Goal: Task Accomplishment & Management: Use online tool/utility

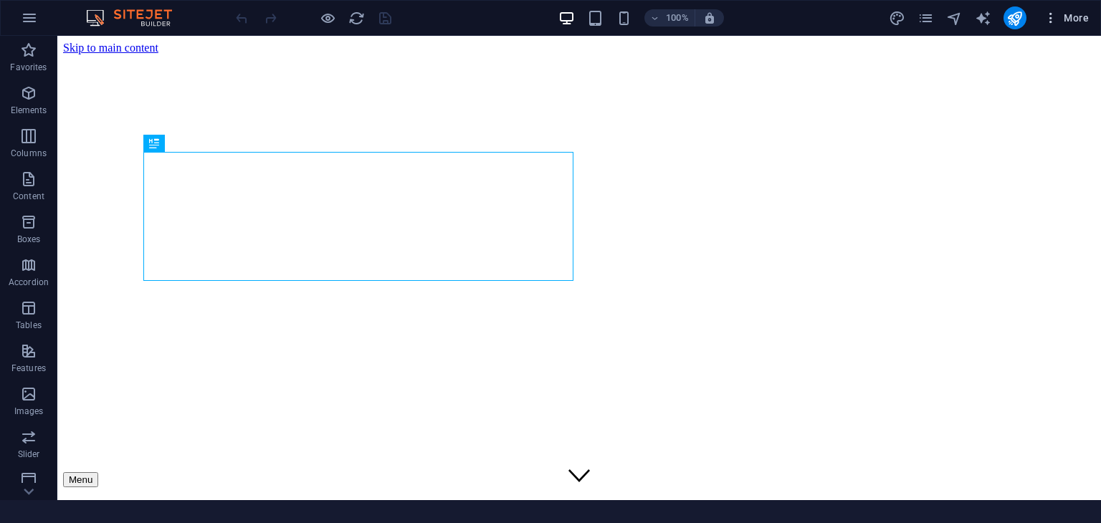
click at [1072, 12] on span "More" at bounding box center [1065, 18] width 45 height 14
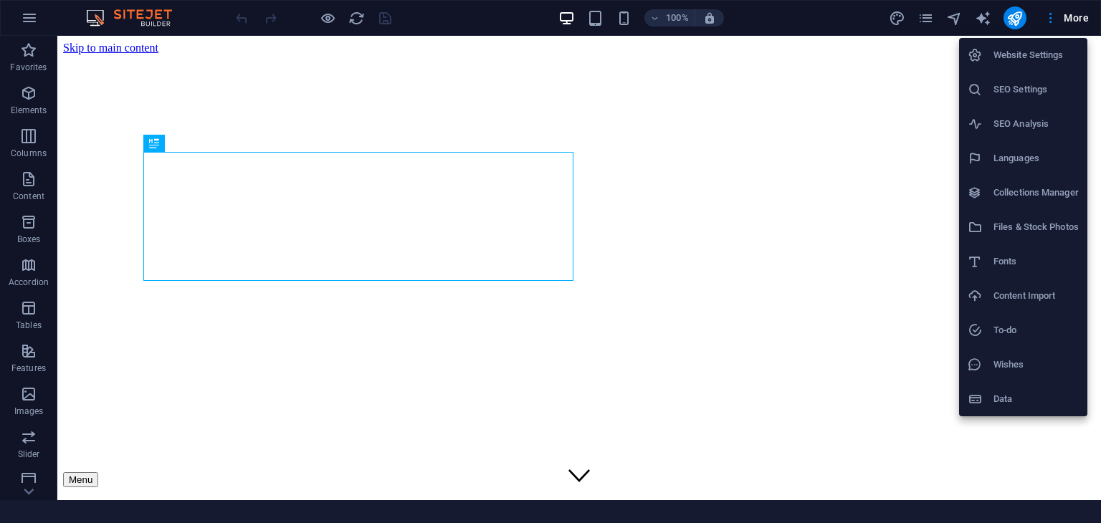
click at [462, 20] on div at bounding box center [550, 261] width 1101 height 523
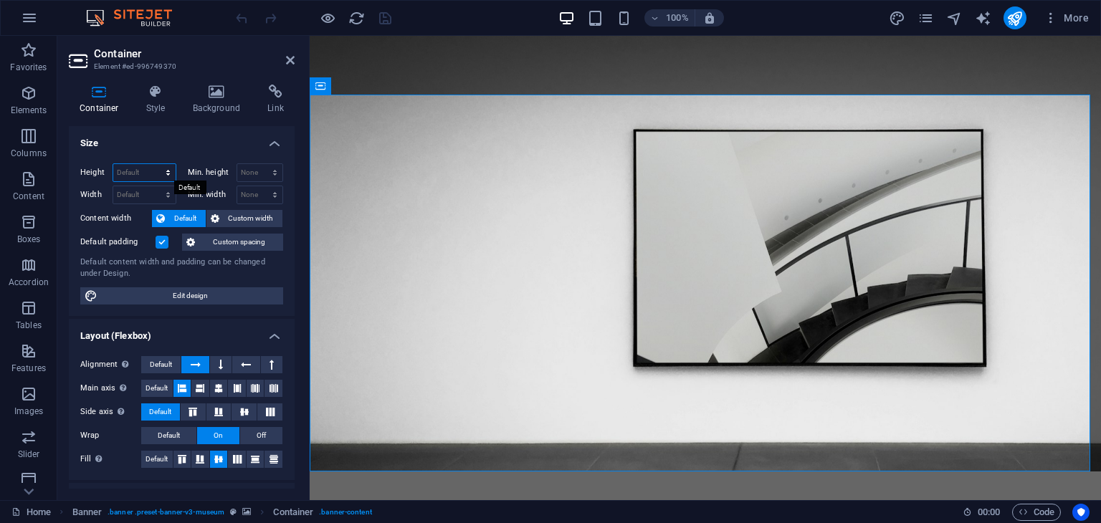
click at [158, 178] on select "Default px rem % vh vw" at bounding box center [144, 172] width 62 height 17
click at [144, 171] on select "Default px rem % vh vw" at bounding box center [144, 172] width 62 height 17
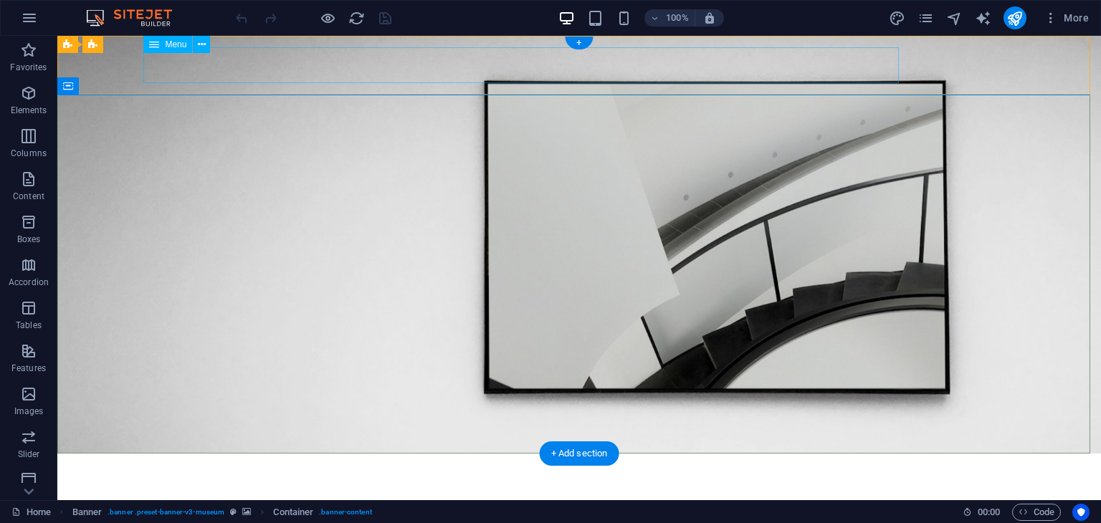
click at [368, 465] on nav "About Us Exhibitions Events Contact" at bounding box center [579, 483] width 860 height 36
select select "1"
select select
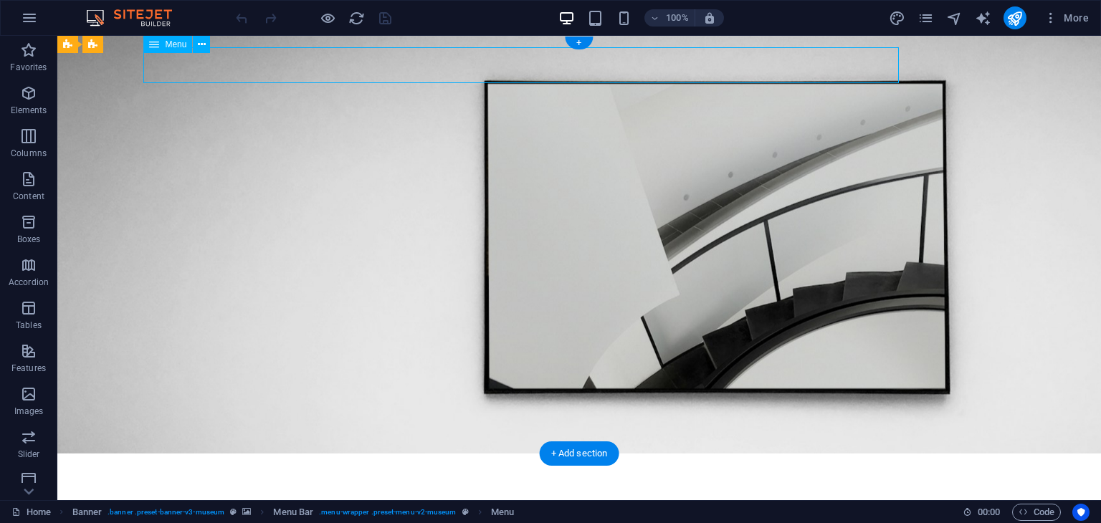
select select "2"
select select
select select "3"
select select
select select "4"
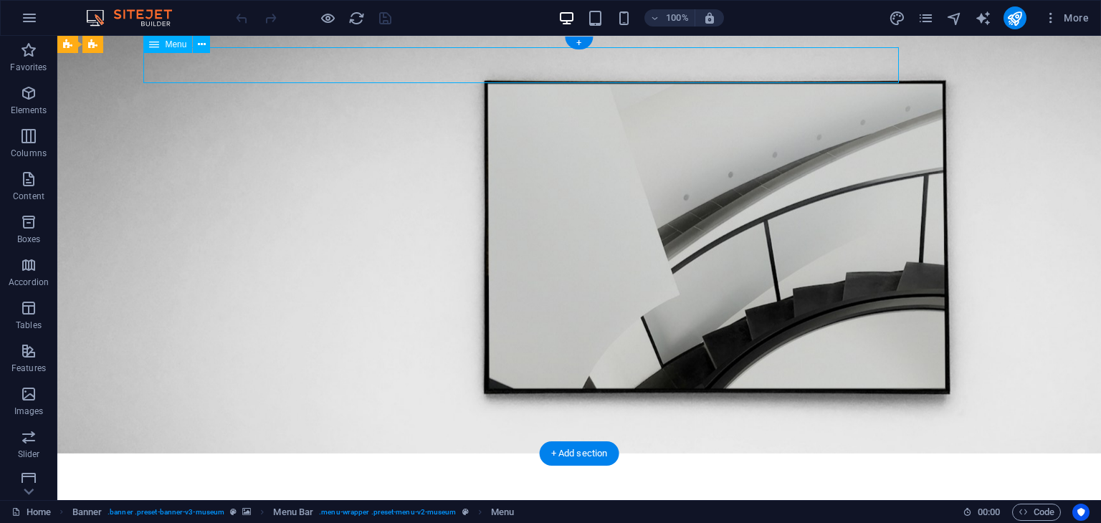
select select
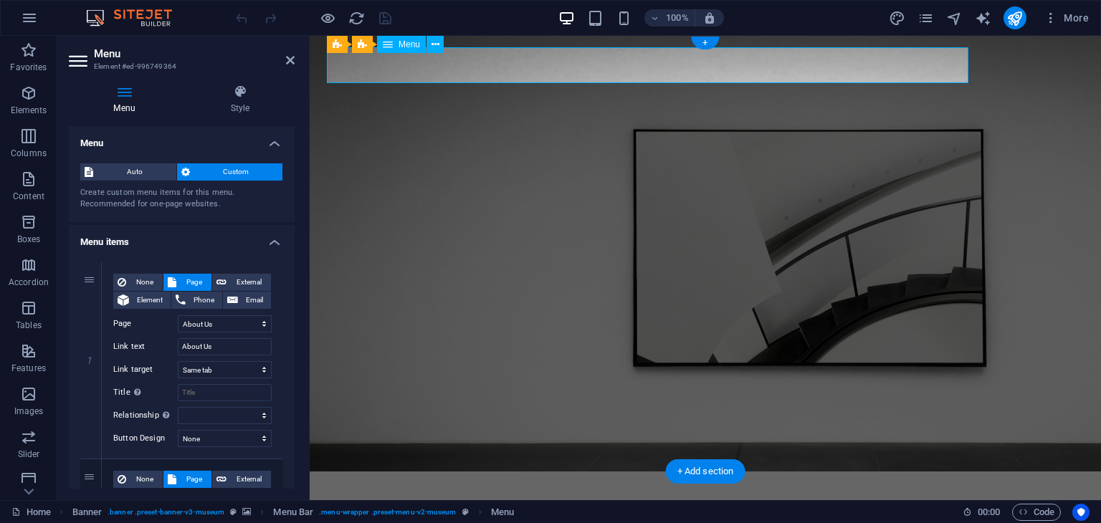
click at [510, 483] on nav "About Us Exhibitions Events Contact" at bounding box center [705, 501] width 757 height 36
click at [762, 483] on nav "About Us Exhibitions Events Contact" at bounding box center [705, 501] width 757 height 36
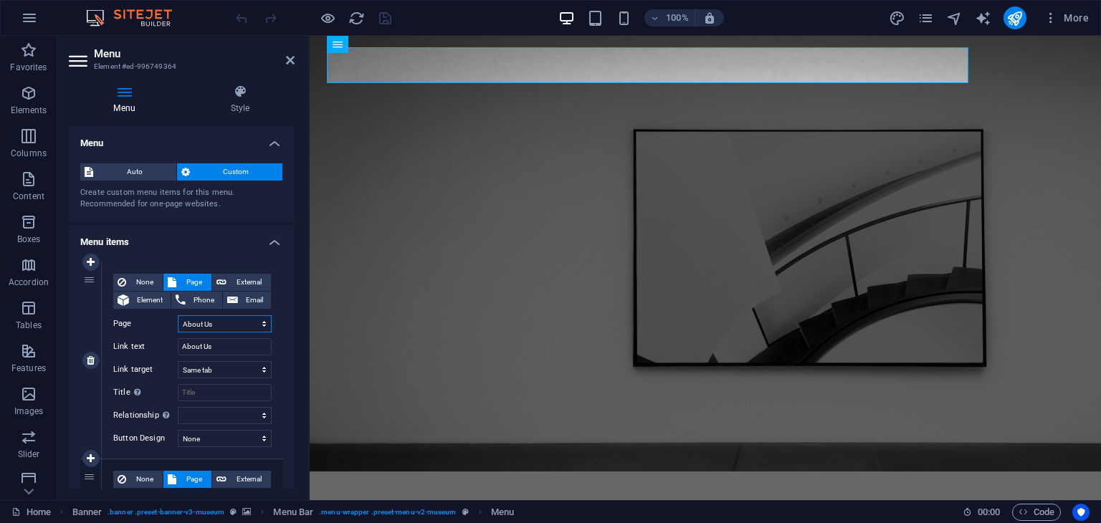
click at [258, 323] on select "Home About Us Exhibitions Events Contact Privacy Legal Notice" at bounding box center [225, 323] width 94 height 17
select select "0"
click at [178, 315] on select "Home About Us Exhibitions Events Contact Privacy Legal Notice" at bounding box center [225, 323] width 94 height 17
type input "Home"
select select
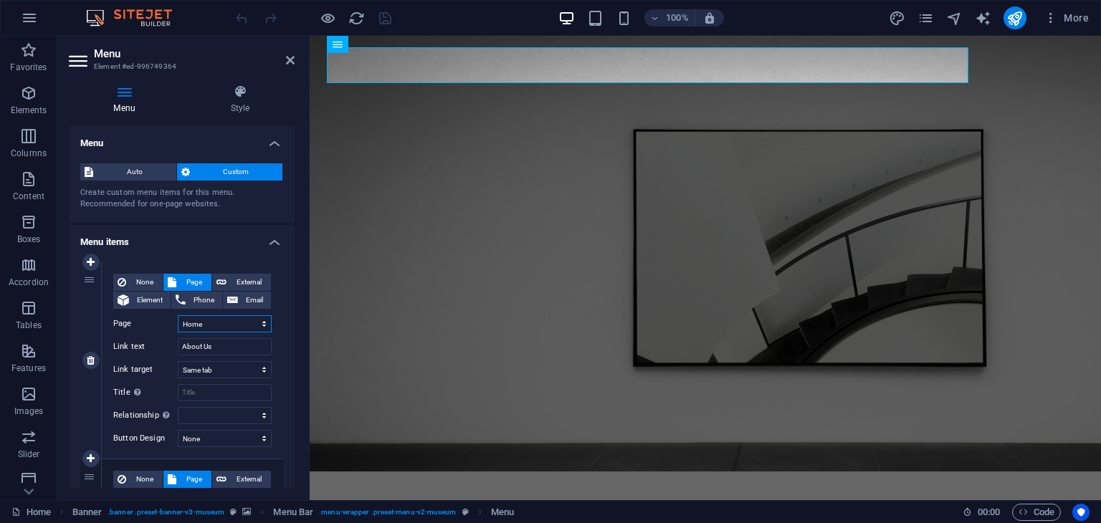
select select
click at [221, 322] on select "Home About Us Exhibitions Events Contact Privacy Legal Notice" at bounding box center [225, 323] width 94 height 17
select select "1"
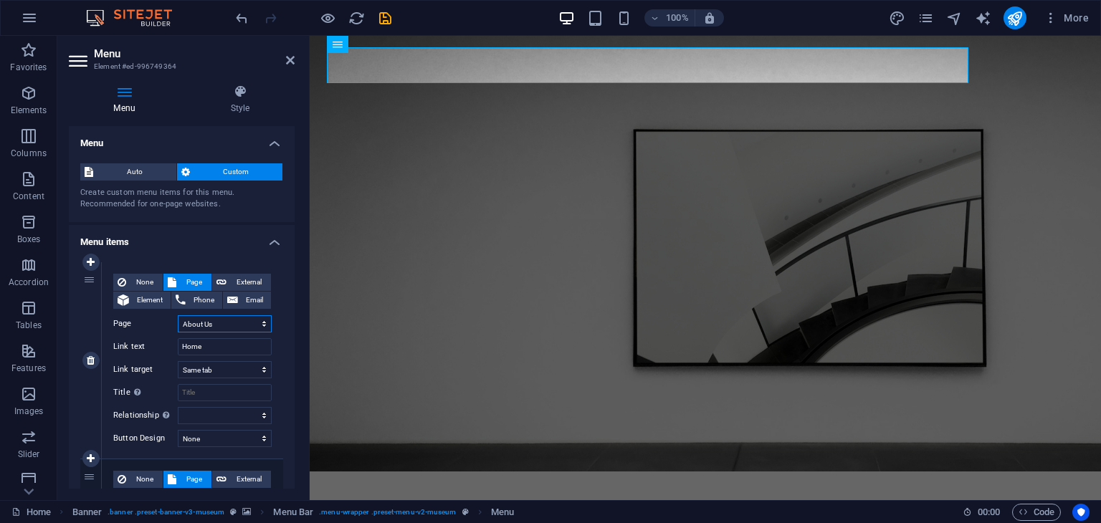
click at [178, 315] on select "Home About Us Exhibitions Events Contact Privacy Legal Notice" at bounding box center [225, 323] width 94 height 17
type input "About Us"
select select
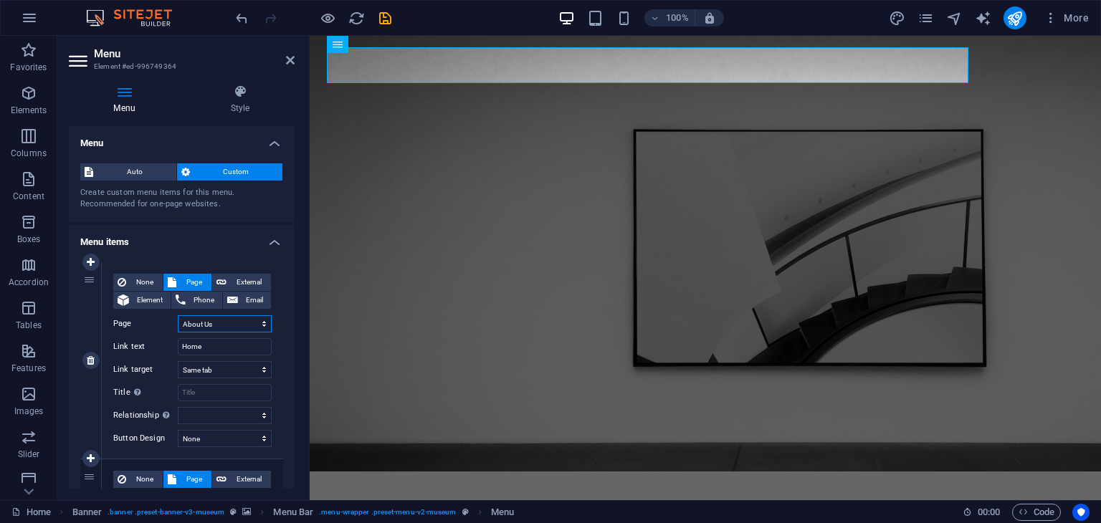
select select
click at [207, 368] on select "New tab Same tab Overlay" at bounding box center [225, 369] width 94 height 17
select select "blank"
click at [178, 361] on select "New tab Same tab Overlay" at bounding box center [225, 369] width 94 height 17
select select
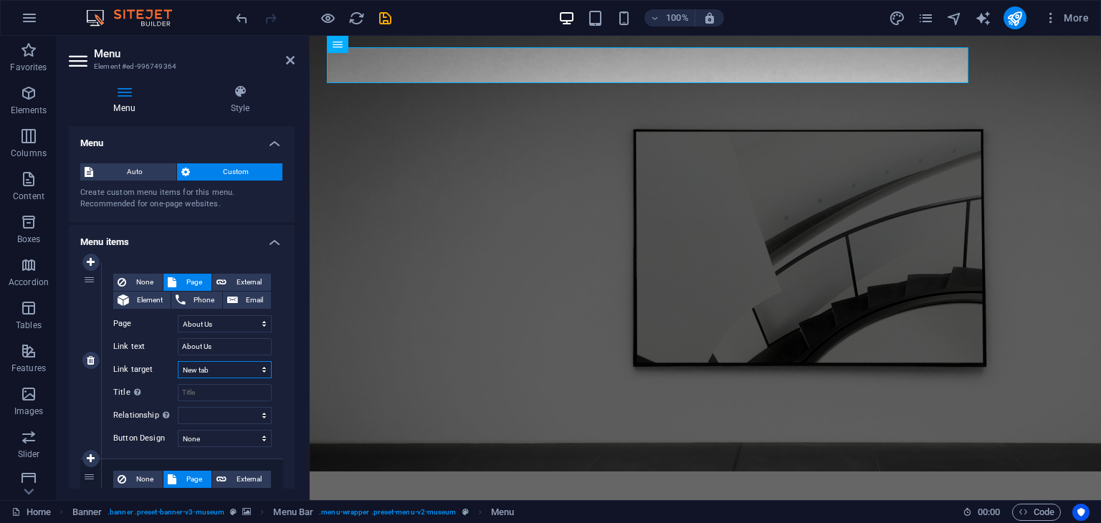
select select
click at [193, 390] on input "Title Additional link description, should not be the same as the link text. The…" at bounding box center [225, 392] width 94 height 17
click at [223, 416] on select "alternate author bookmark external help license next nofollow noreferrer noopen…" at bounding box center [225, 415] width 94 height 17
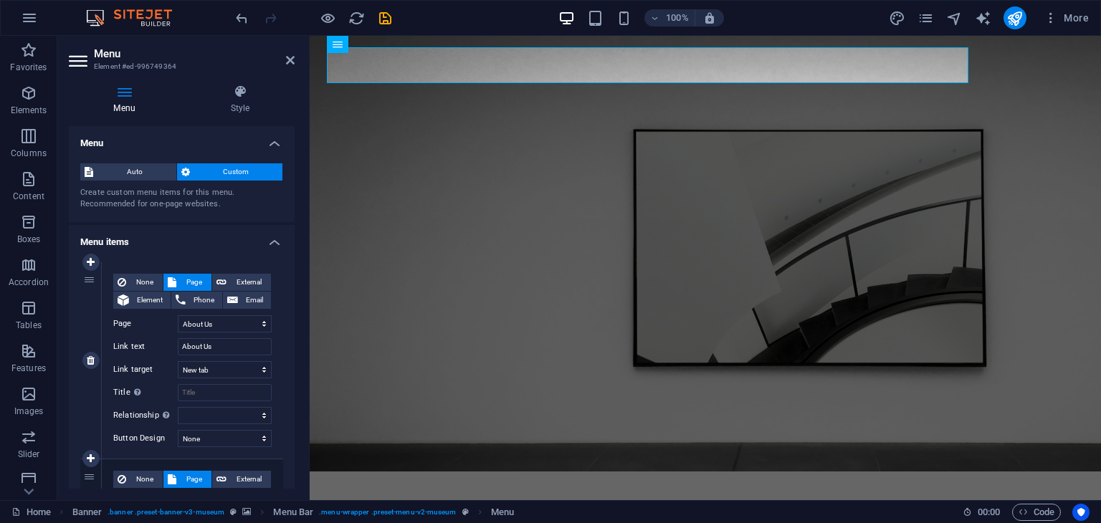
click at [148, 388] on label "Title Additional link description, should not be the same as the link text. The…" at bounding box center [145, 392] width 64 height 17
click at [178, 388] on input "Title Additional link description, should not be the same as the link text. The…" at bounding box center [225, 392] width 94 height 17
click at [216, 316] on select "Home About Us Exhibitions Events Contact Privacy Legal Notice" at bounding box center [225, 323] width 94 height 17
click at [219, 316] on select "Home About Us Exhibitions Events Contact Privacy Legal Notice" at bounding box center [225, 323] width 94 height 17
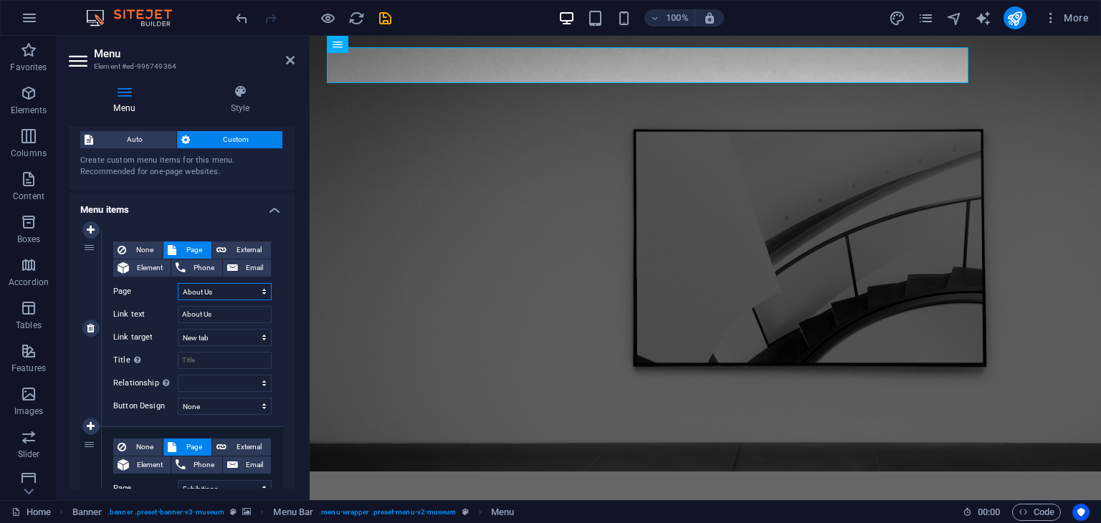
scroll to position [143, 0]
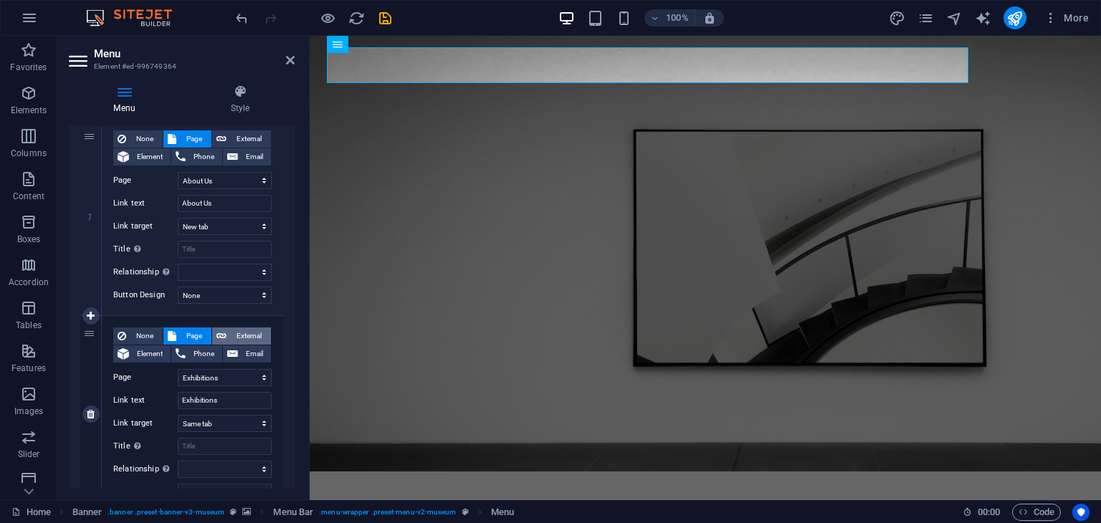
click at [245, 328] on span "External" at bounding box center [249, 336] width 36 height 17
select select
select select "blank"
select select
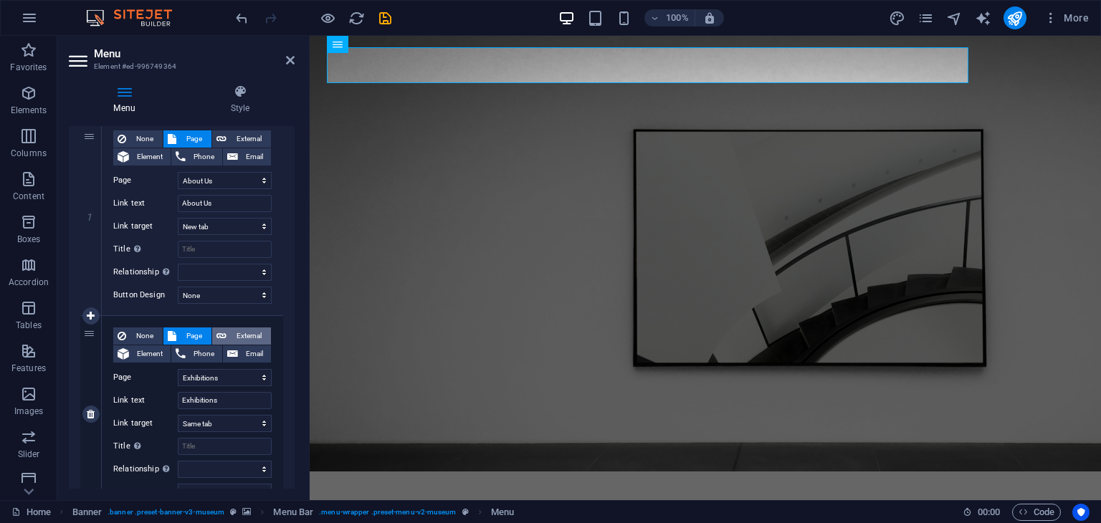
select select
click at [135, 413] on div "None Page External Element Phone Email Page Home About Us Exhibitions Events Co…" at bounding box center [192, 403] width 158 height 150
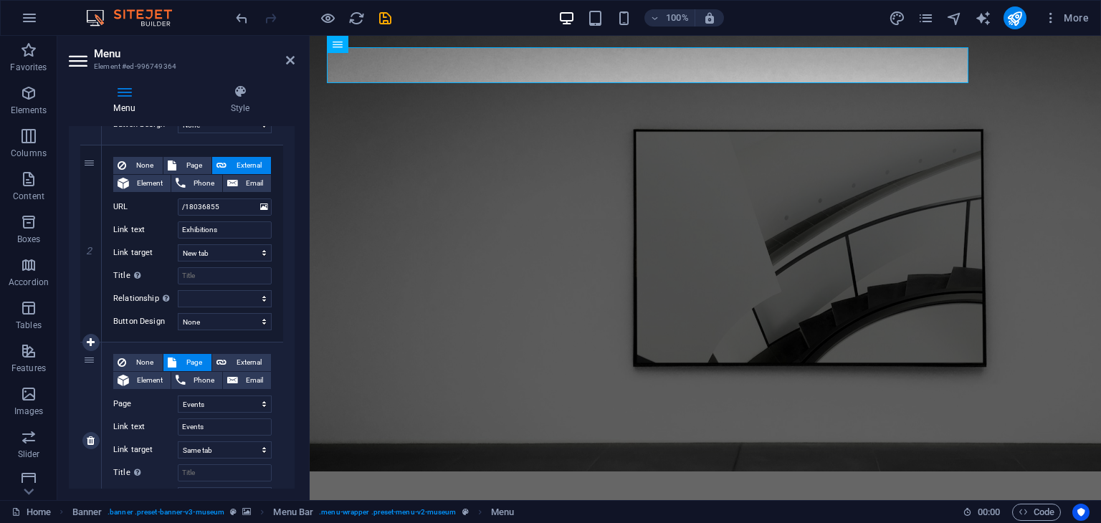
scroll to position [0, 0]
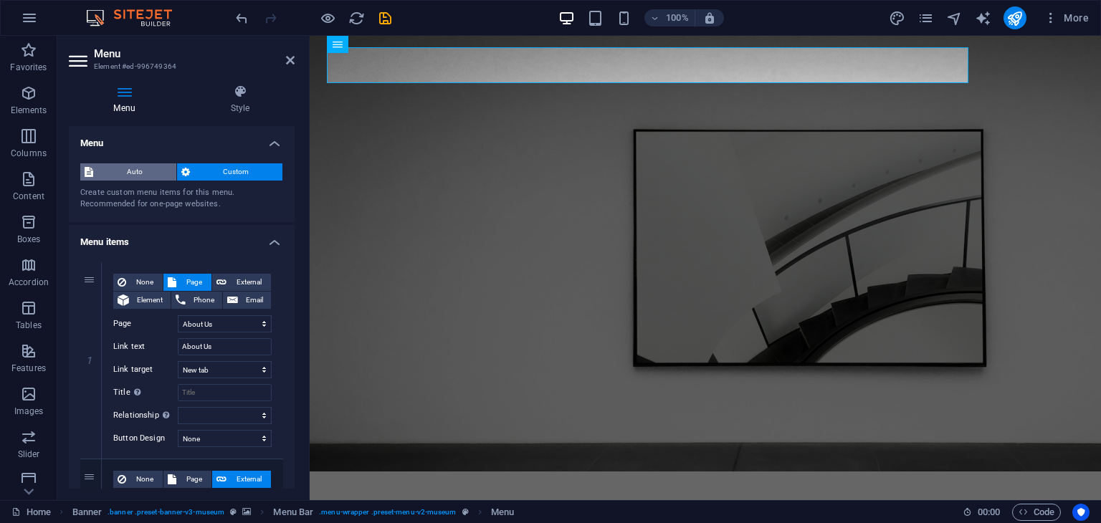
click at [150, 176] on span "Auto" at bounding box center [134, 171] width 75 height 17
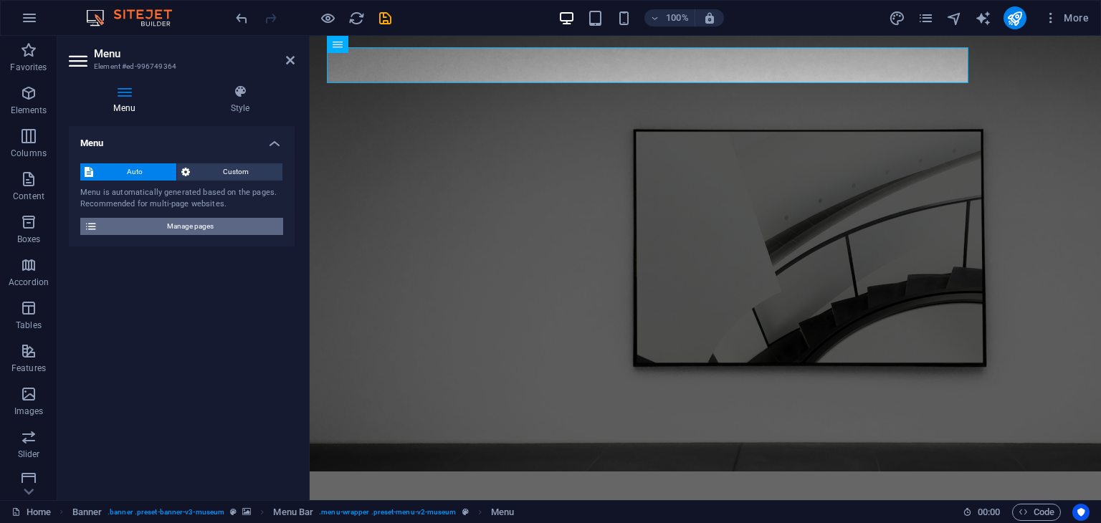
click at [158, 226] on span "Manage pages" at bounding box center [190, 226] width 177 height 17
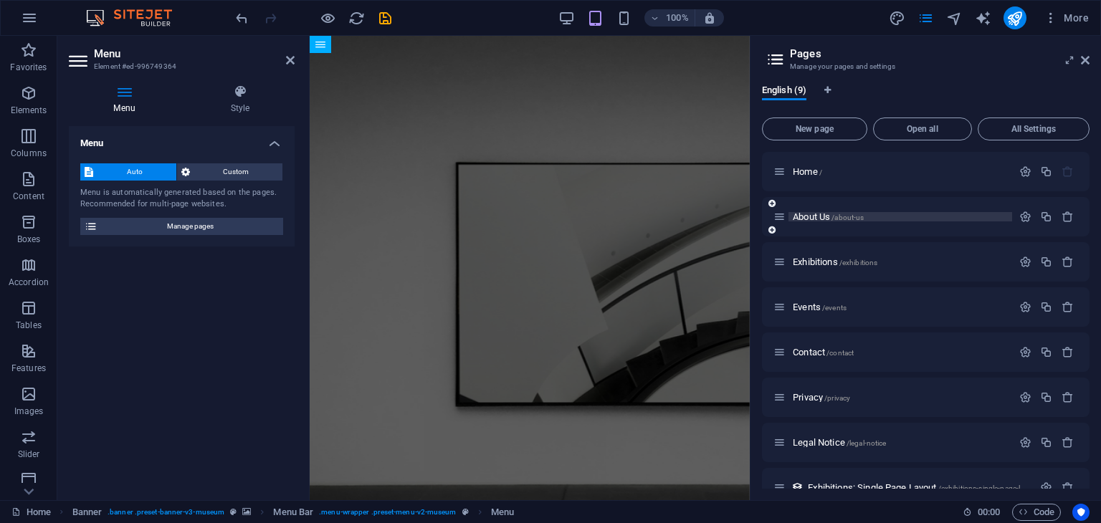
click at [814, 216] on span "About Us /about-us" at bounding box center [828, 216] width 71 height 11
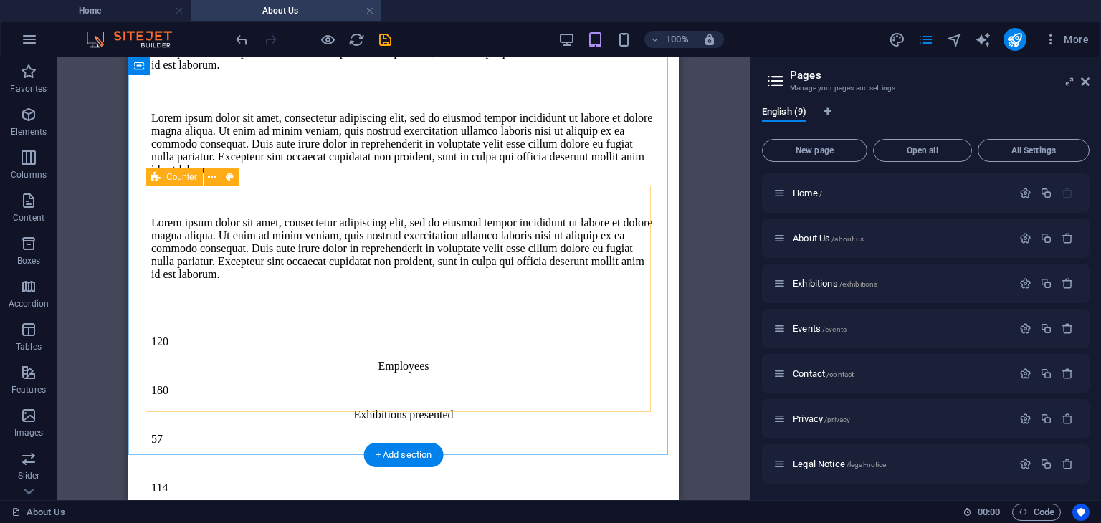
scroll to position [1147, 0]
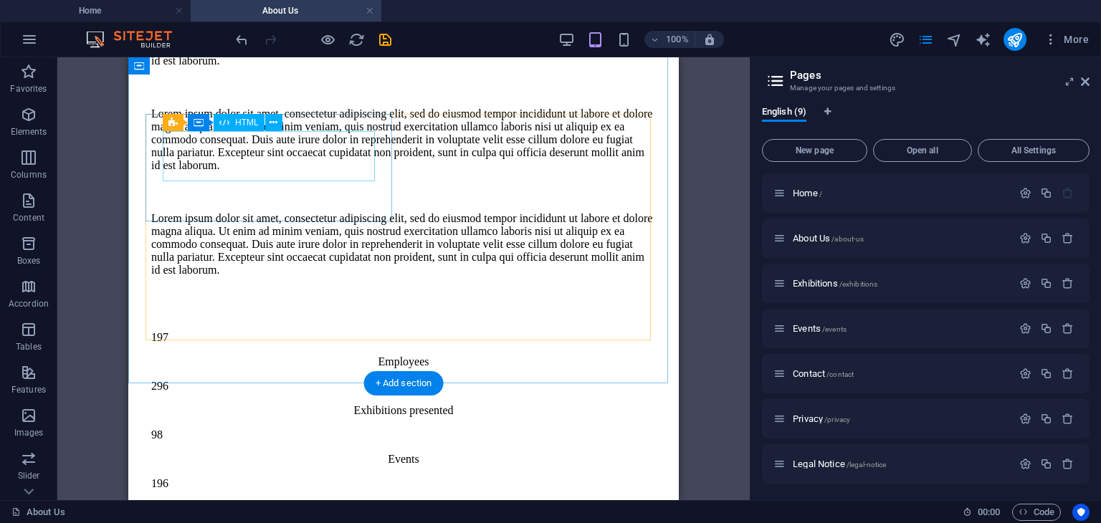
click at [297, 331] on div "197" at bounding box center [403, 337] width 505 height 13
click at [300, 331] on div "200" at bounding box center [403, 337] width 505 height 13
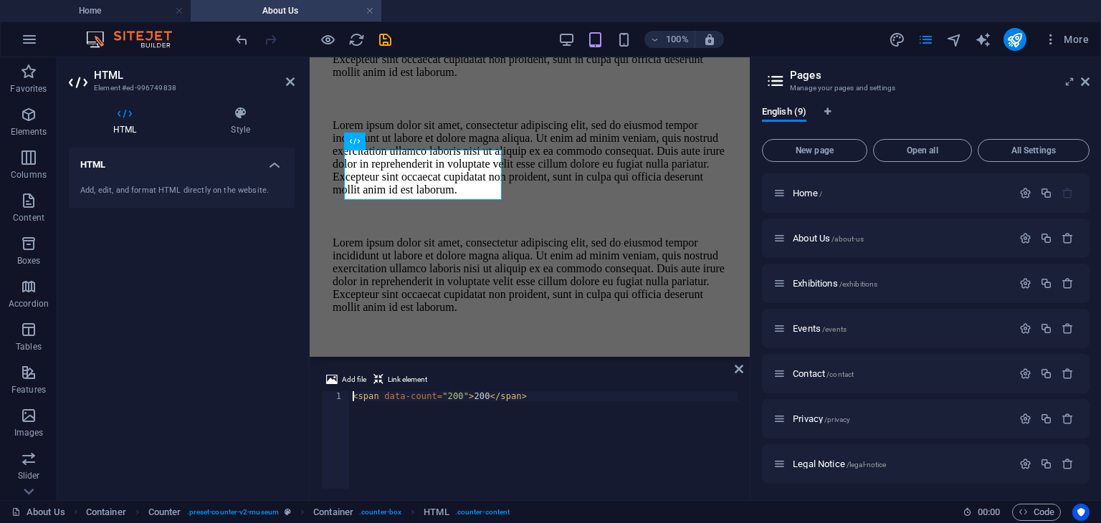
scroll to position [1155, 0]
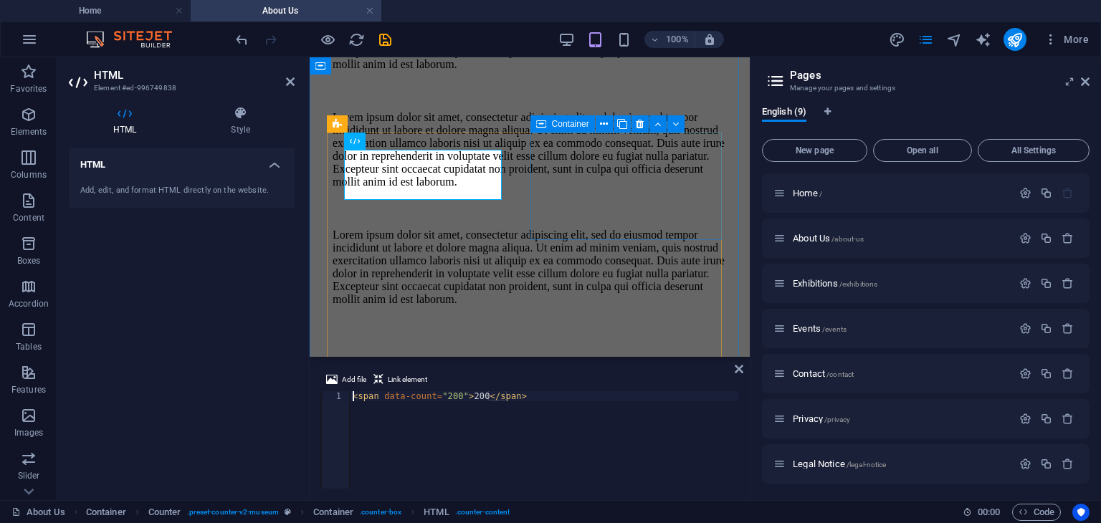
click at [570, 409] on div "300 Exhibitions presented" at bounding box center [530, 427] width 394 height 37
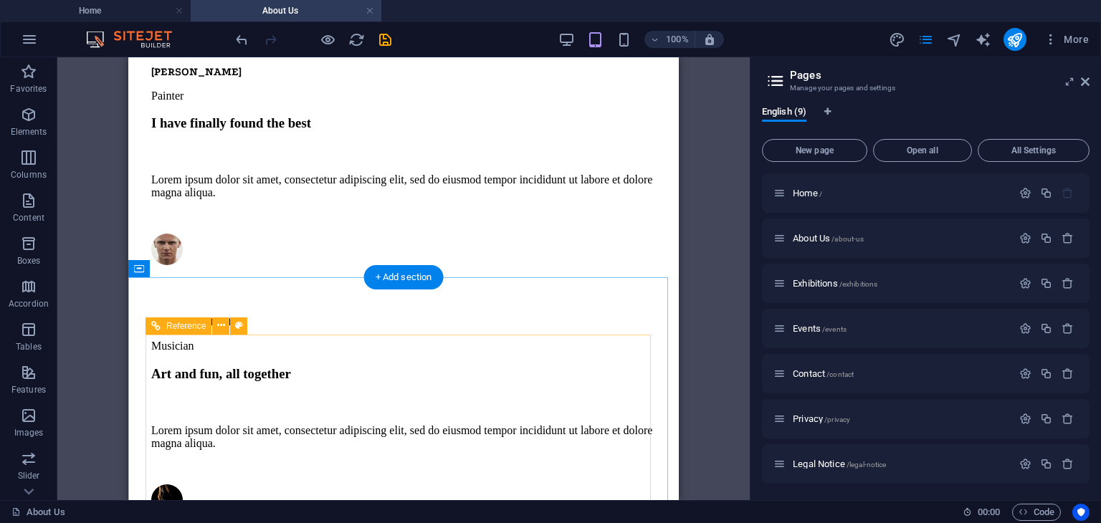
scroll to position [2559, 0]
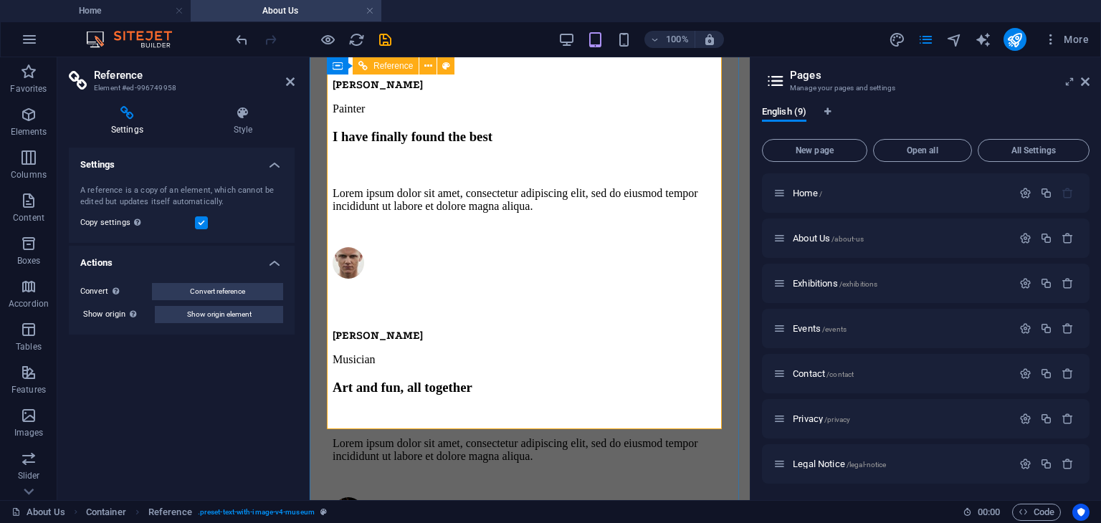
scroll to position [2637, 0]
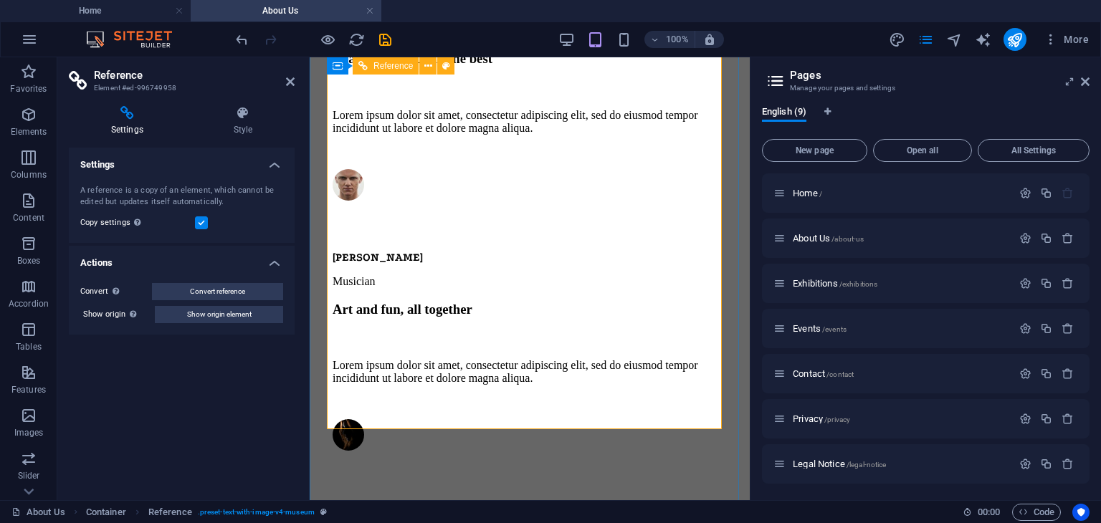
click at [275, 163] on h4 "Settings" at bounding box center [182, 161] width 226 height 26
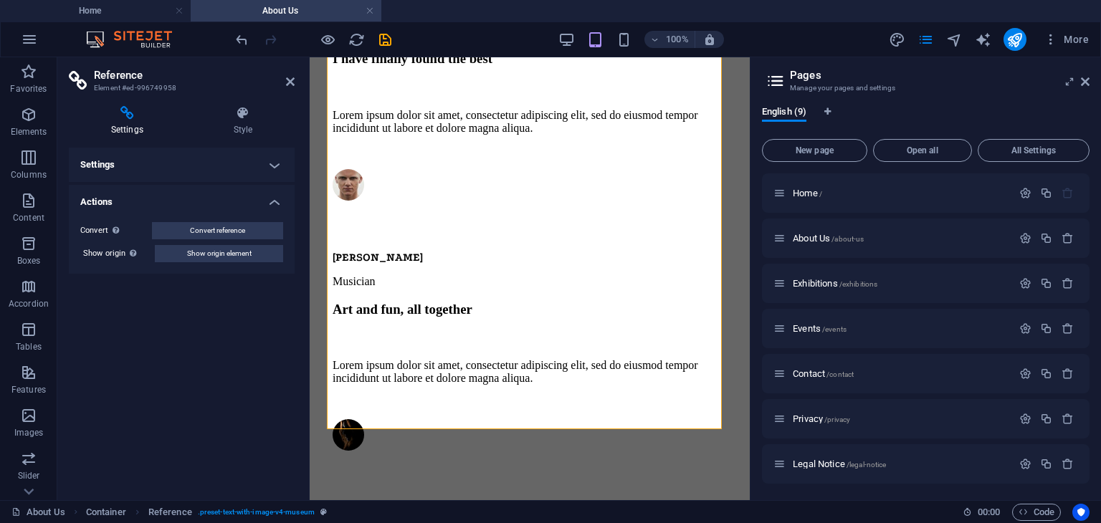
click at [276, 163] on h4 "Settings" at bounding box center [182, 165] width 226 height 34
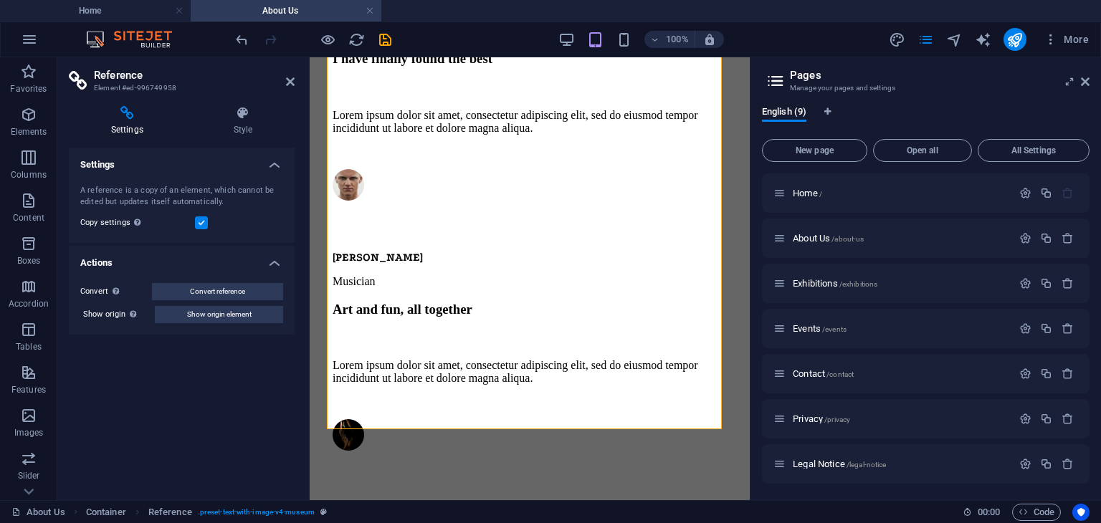
click at [281, 262] on h4 "Actions" at bounding box center [182, 259] width 226 height 26
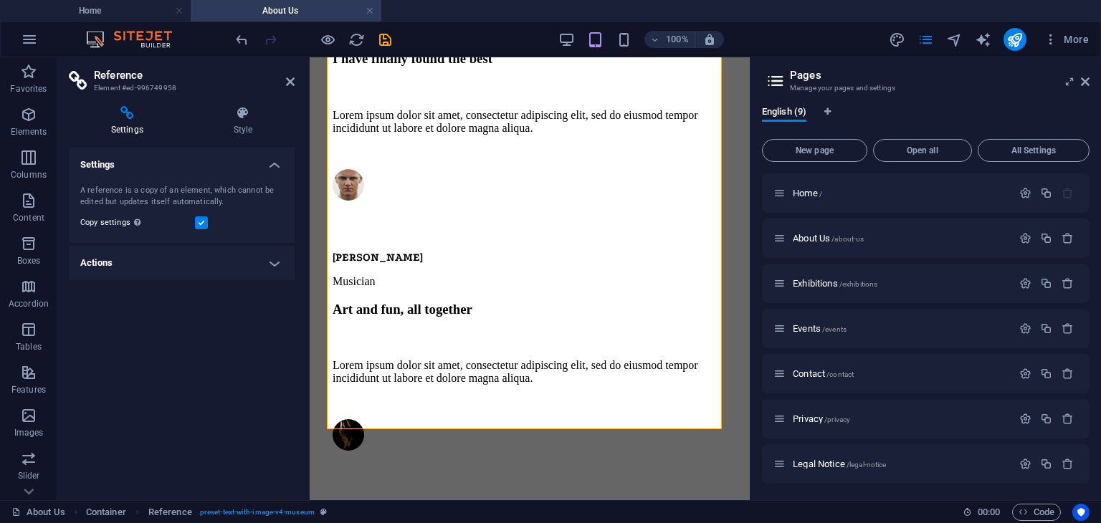
click at [281, 262] on h4 "Actions" at bounding box center [182, 263] width 226 height 34
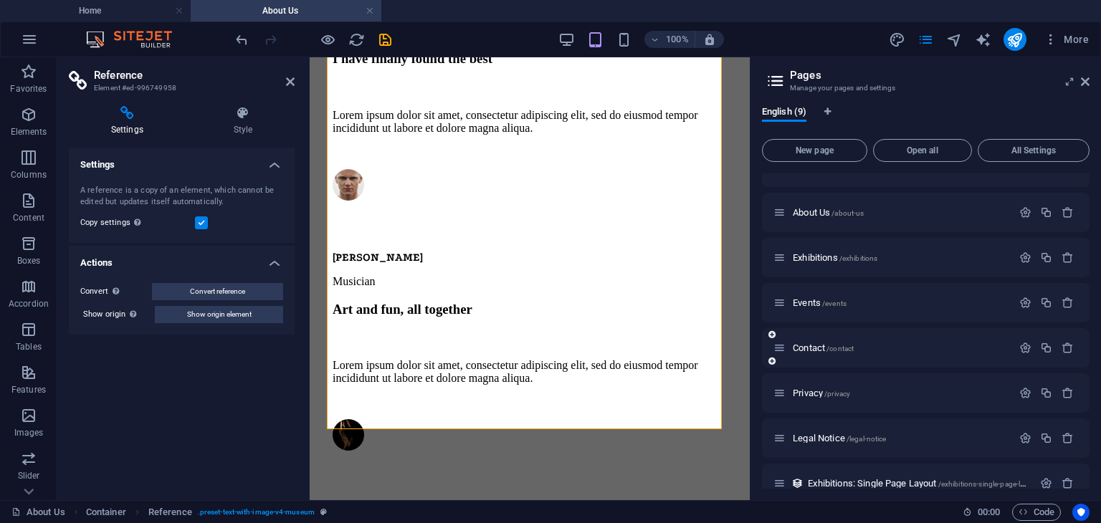
scroll to position [91, 0]
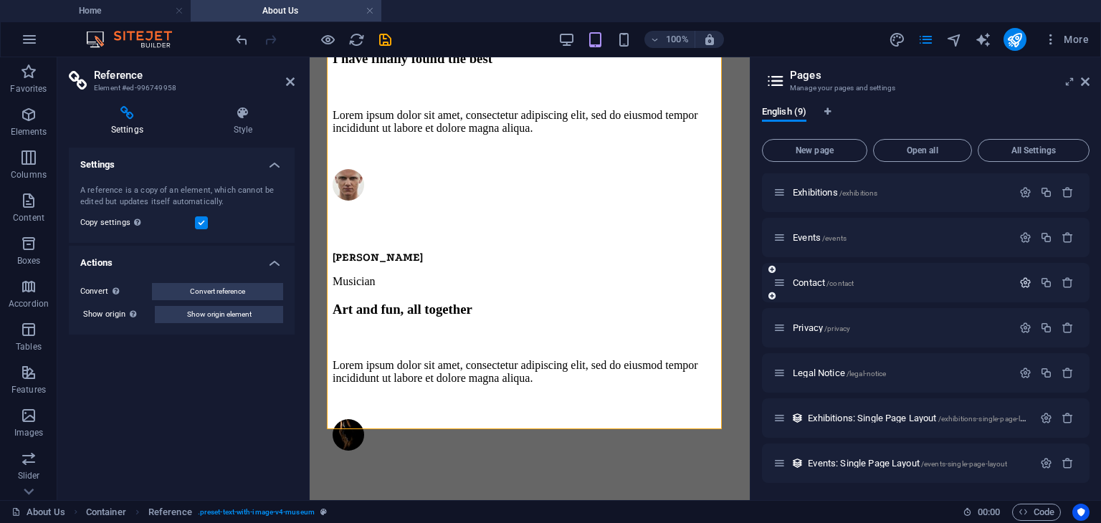
click at [1024, 279] on icon "button" at bounding box center [1025, 283] width 12 height 12
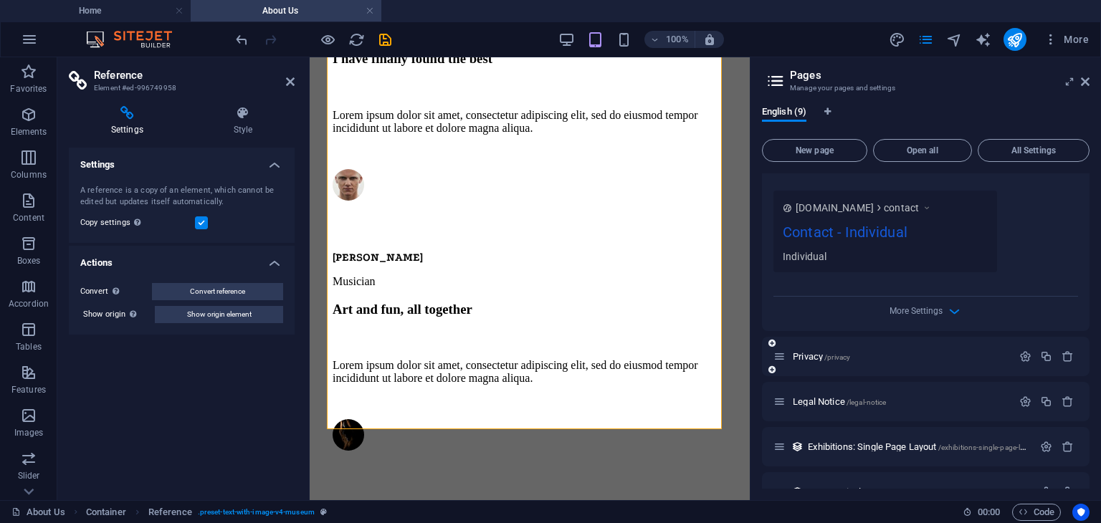
scroll to position [625, 0]
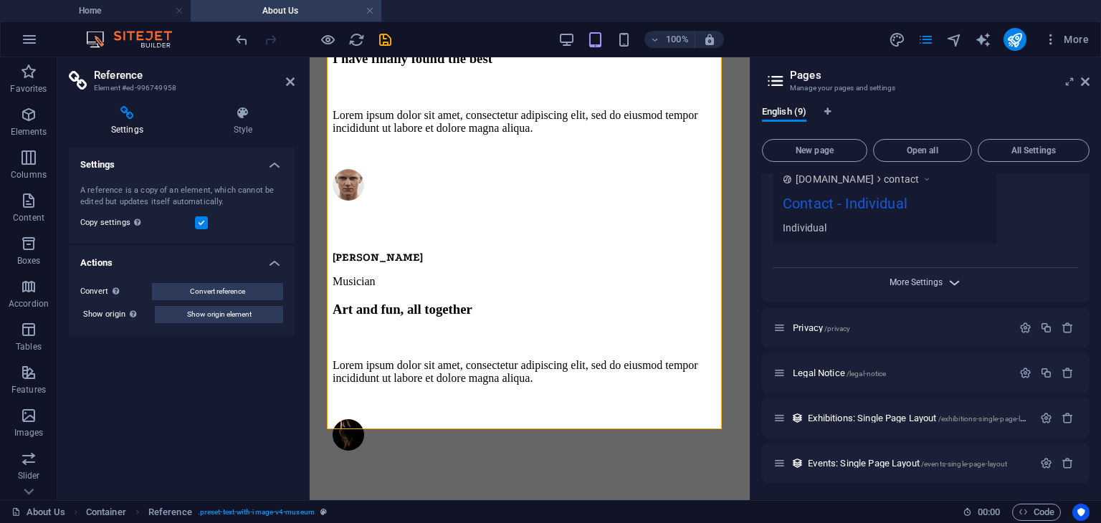
click at [936, 282] on span "More Settings" at bounding box center [915, 282] width 53 height 10
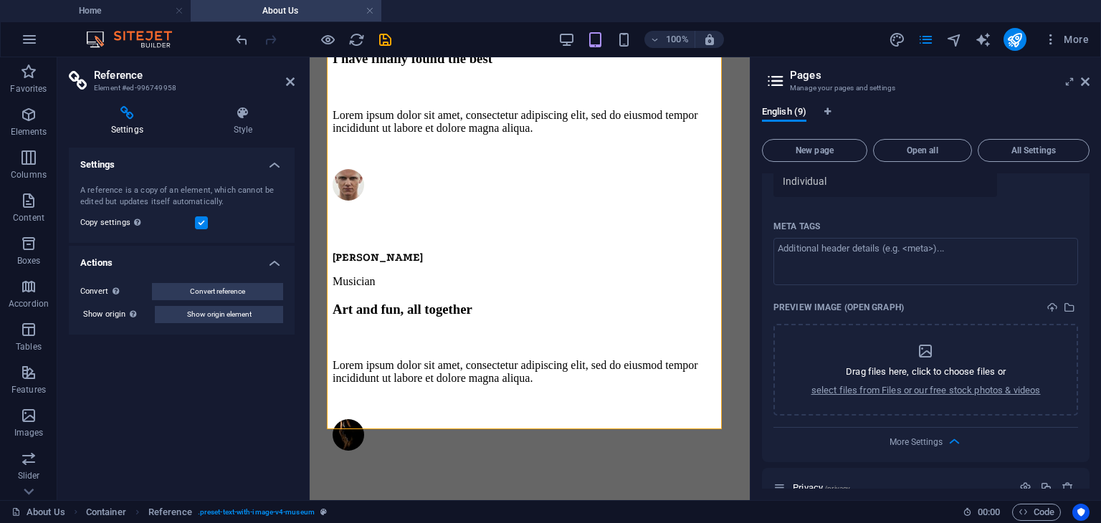
scroll to position [768, 0]
